Goal: Use online tool/utility

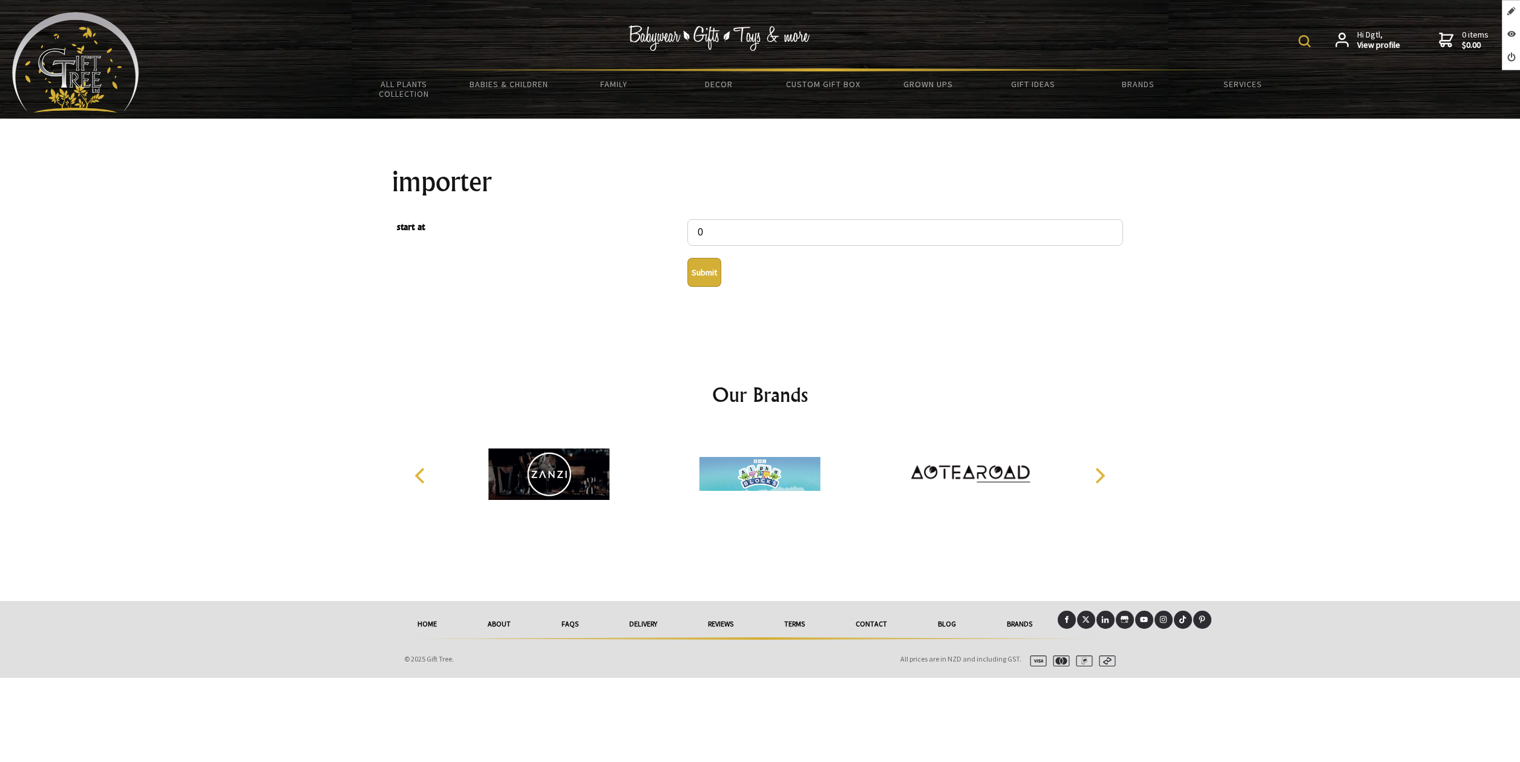
click at [707, 278] on button "Submit" at bounding box center [704, 272] width 34 height 29
click at [711, 275] on button "Submit" at bounding box center [704, 272] width 34 height 29
click at [705, 281] on button "Submit" at bounding box center [704, 272] width 34 height 29
